Goal: Information Seeking & Learning: Check status

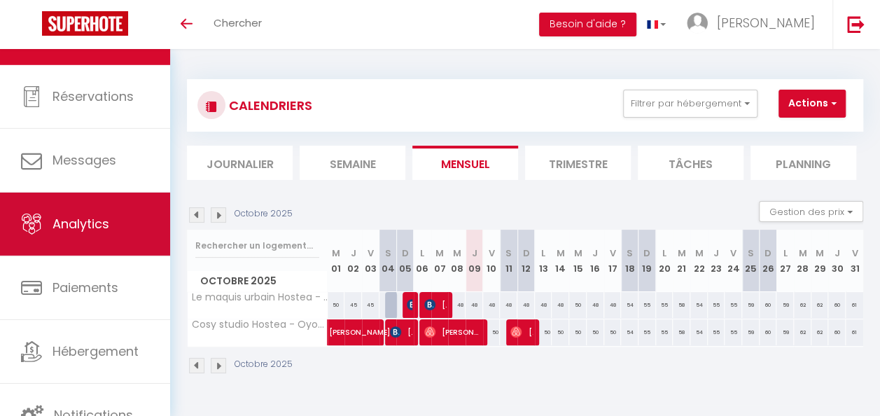
click at [76, 215] on span "Analytics" at bounding box center [80, 223] width 57 height 17
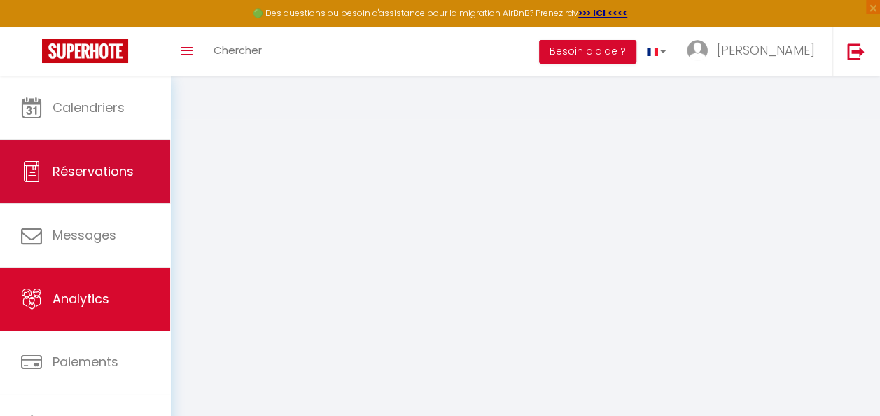
select select "2025"
select select "10"
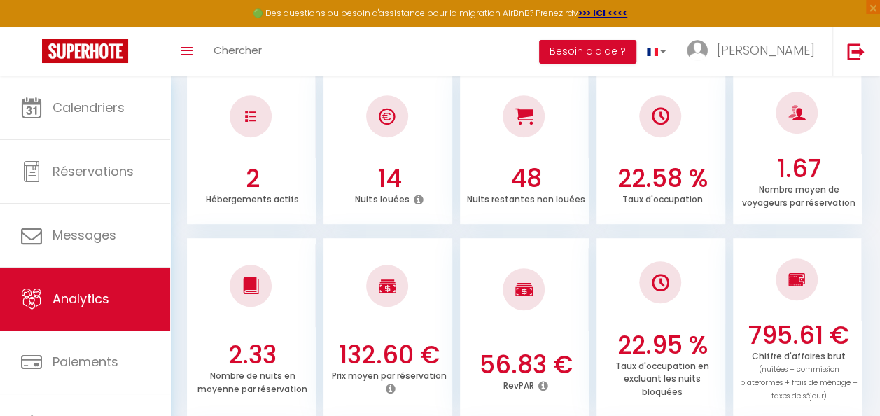
scroll to position [243, 0]
click at [415, 193] on icon at bounding box center [418, 198] width 10 height 11
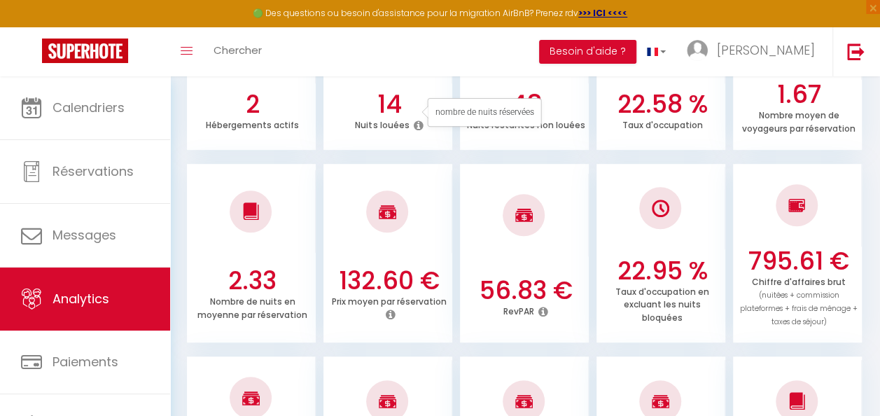
scroll to position [319, 0]
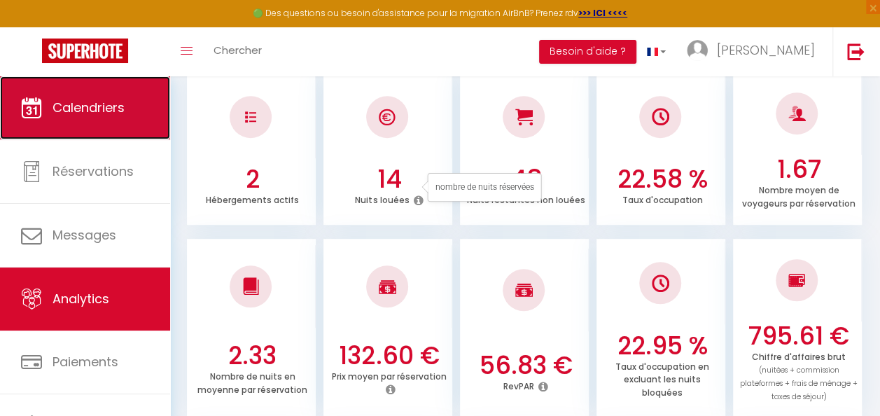
click at [64, 111] on span "Calendriers" at bounding box center [88, 107] width 72 height 17
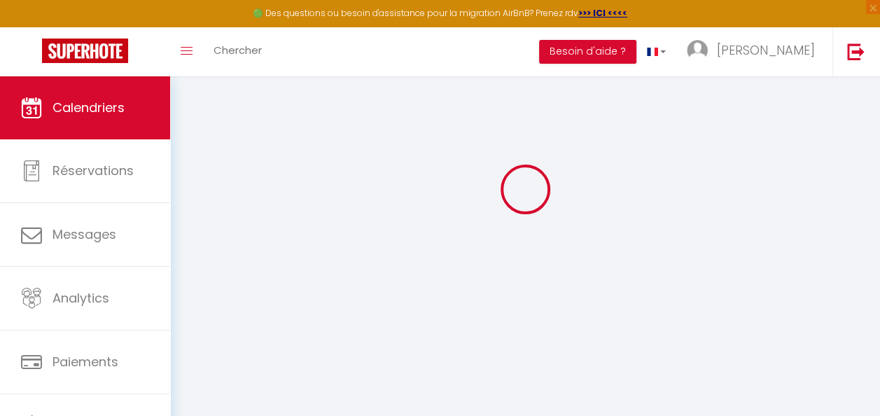
scroll to position [76, 0]
